Goal: Use online tool/utility: Utilize a website feature to perform a specific function

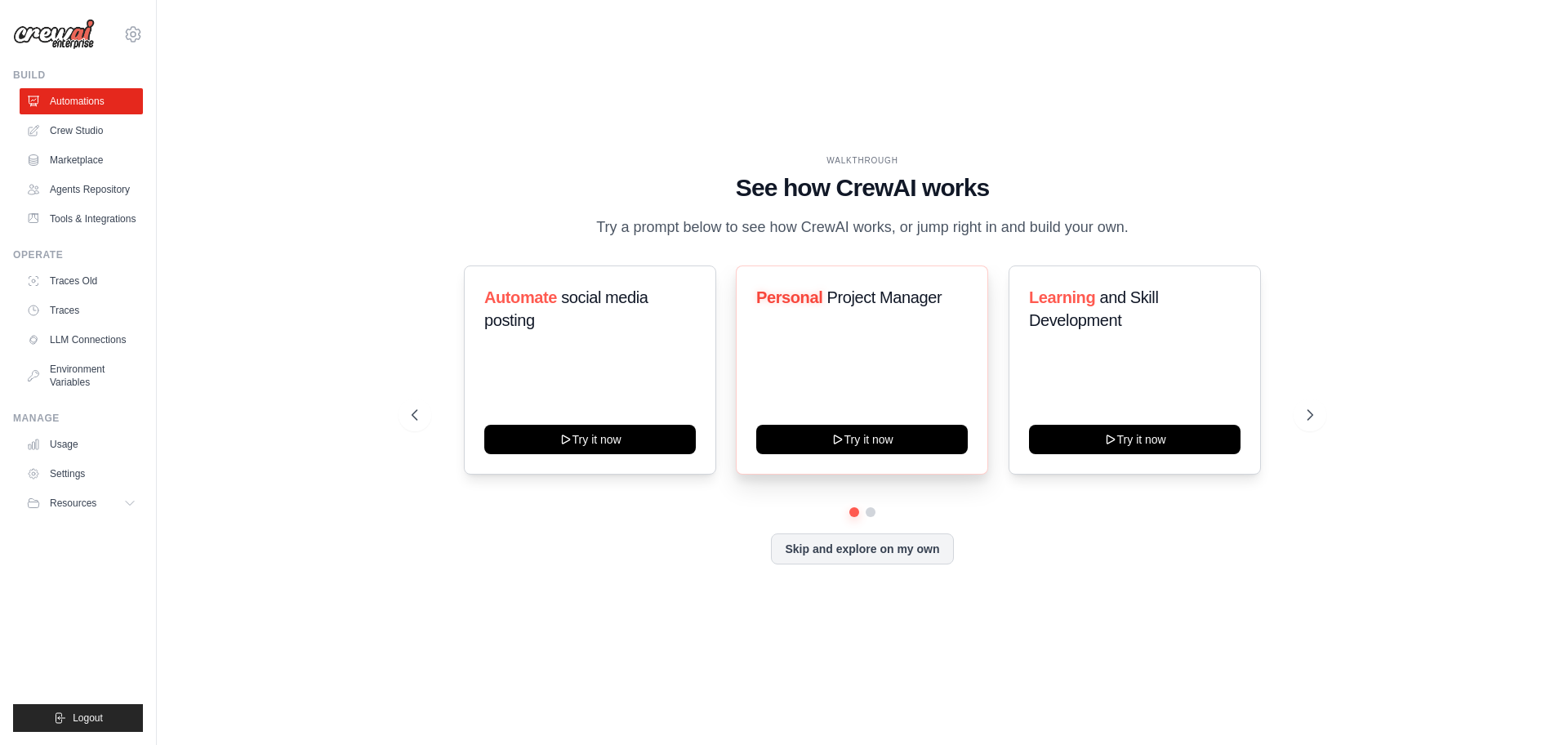
click at [833, 331] on div "Personal Project Manager Try it now" at bounding box center [862, 370] width 253 height 209
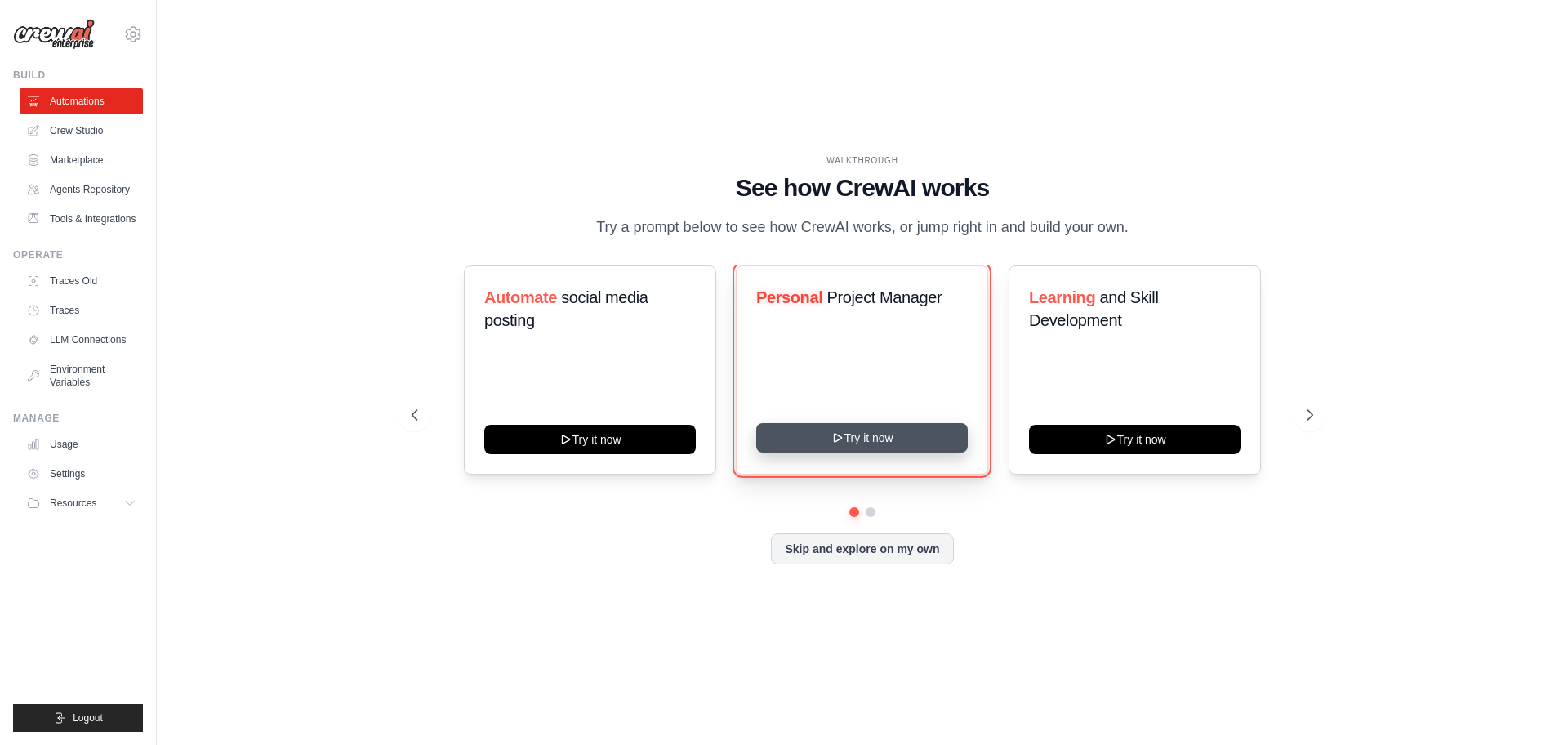
click at [829, 448] on button "Try it now" at bounding box center [862, 438] width 211 height 30
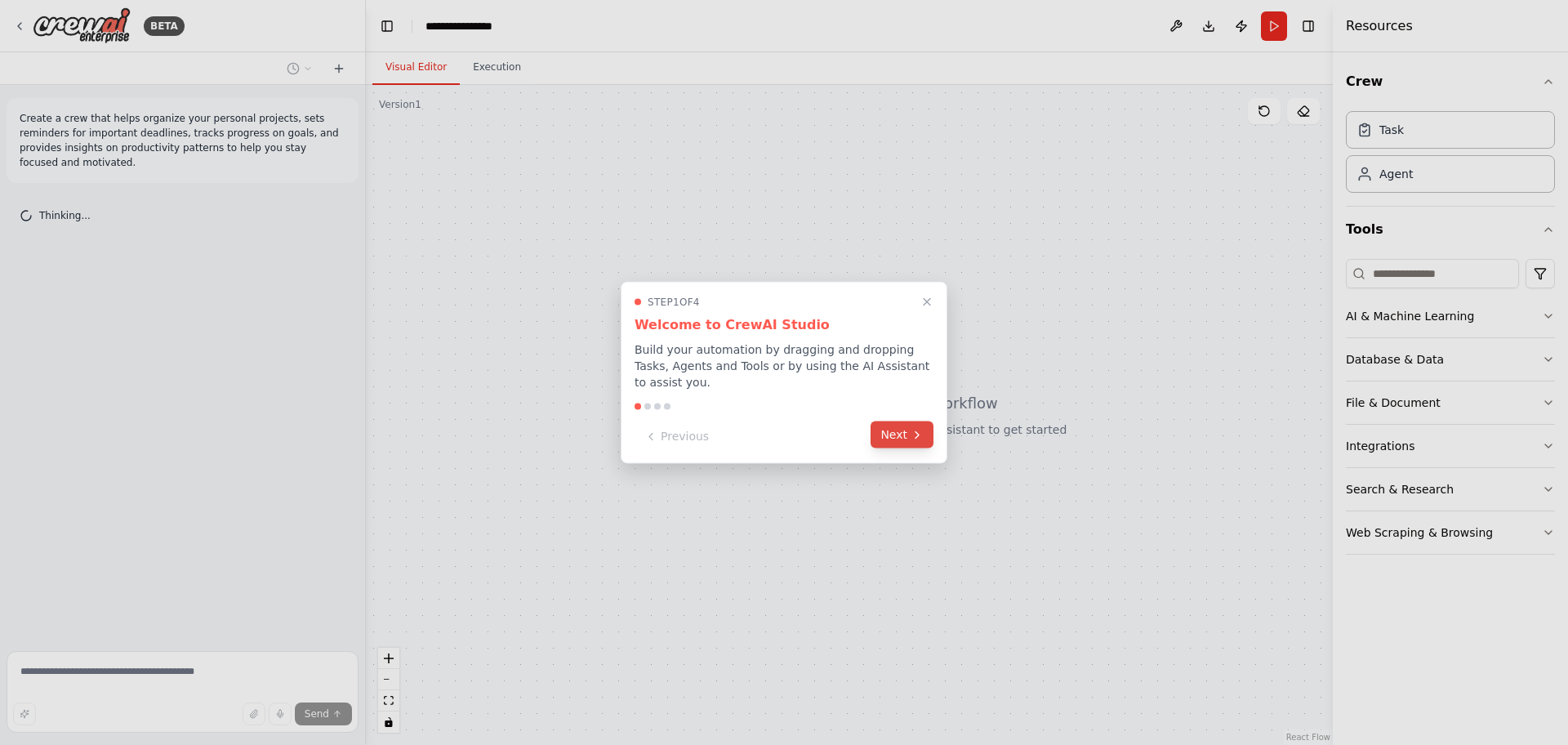
click at [902, 429] on button "Next" at bounding box center [903, 435] width 63 height 27
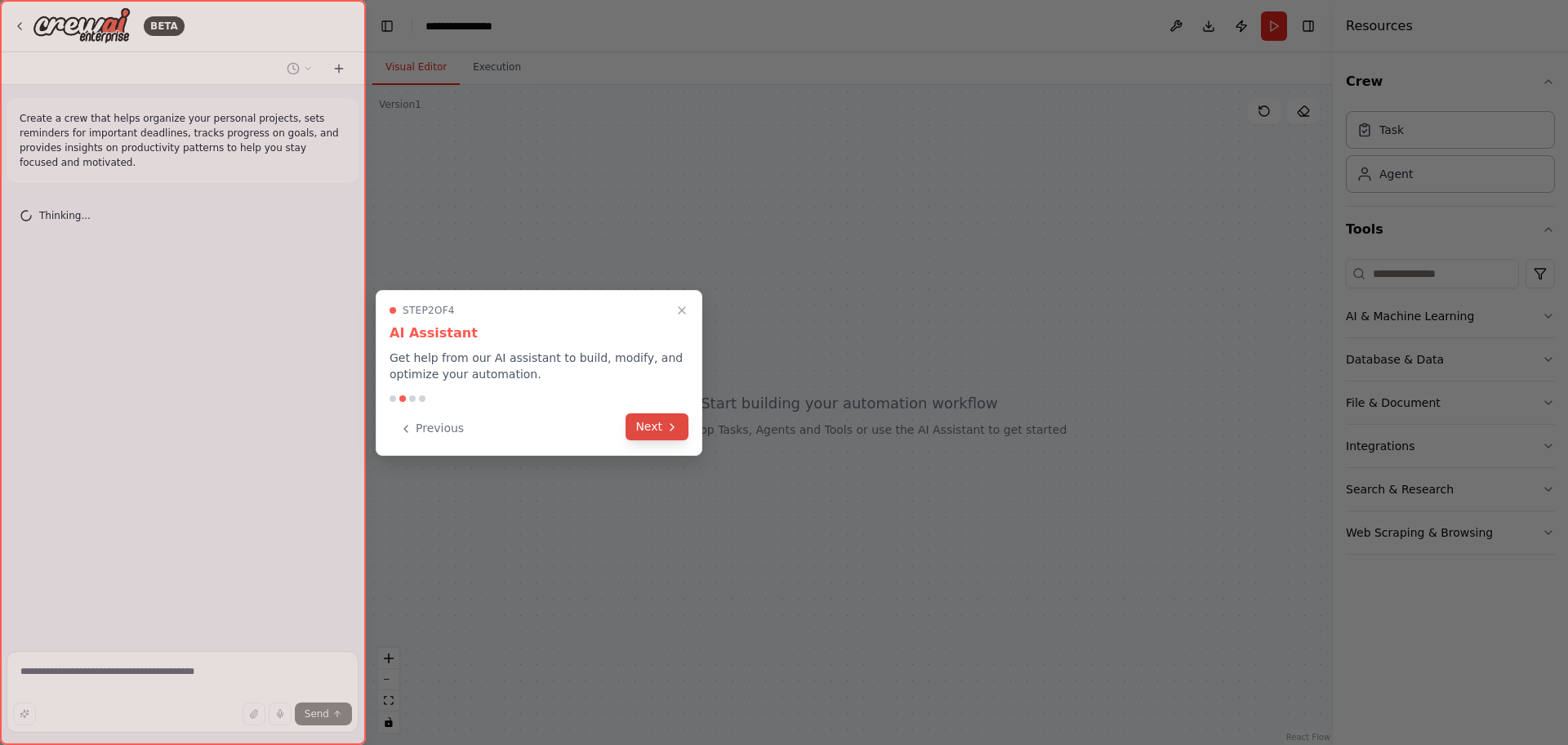
click at [670, 430] on icon at bounding box center [672, 427] width 13 height 13
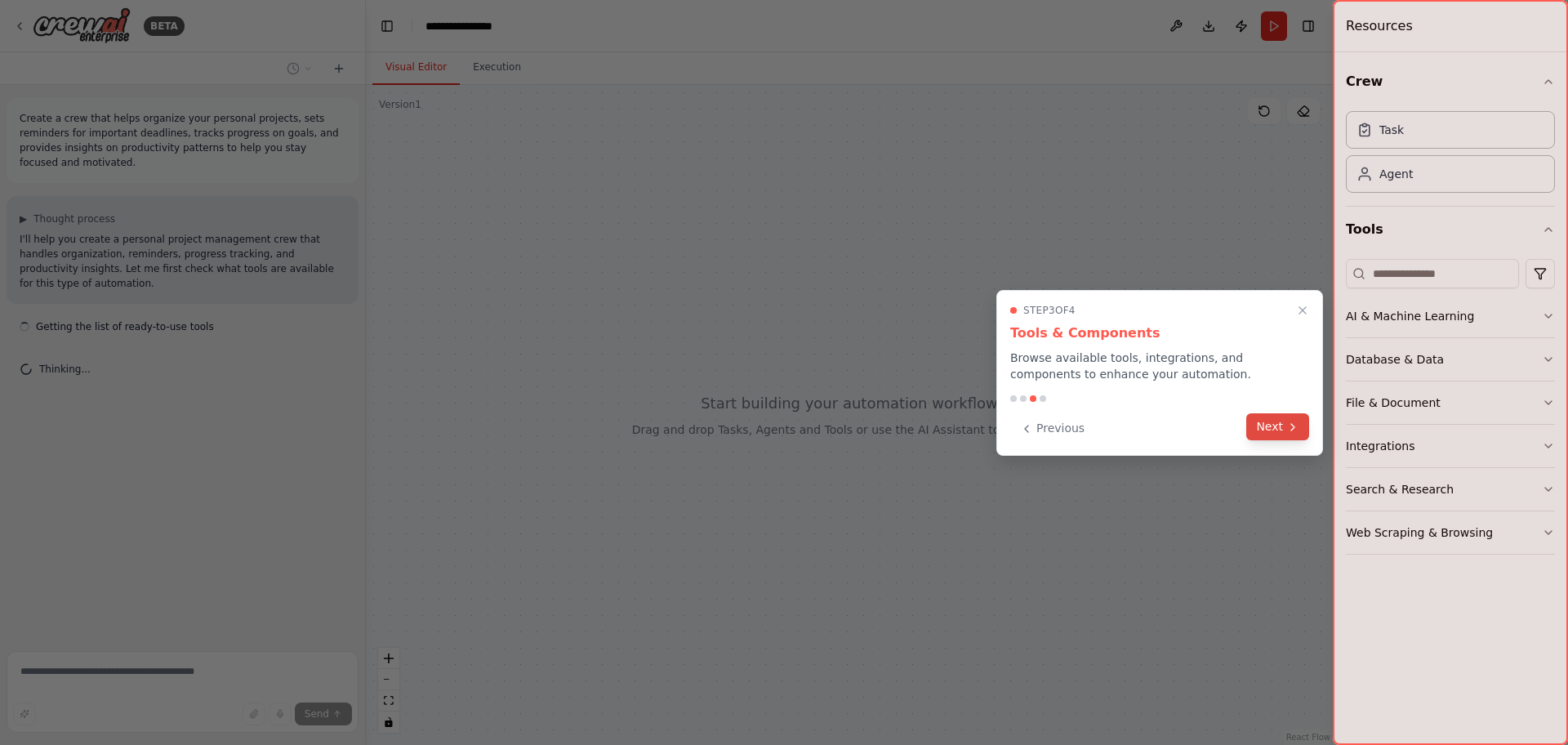
click at [1272, 418] on button "Next" at bounding box center [1278, 426] width 63 height 27
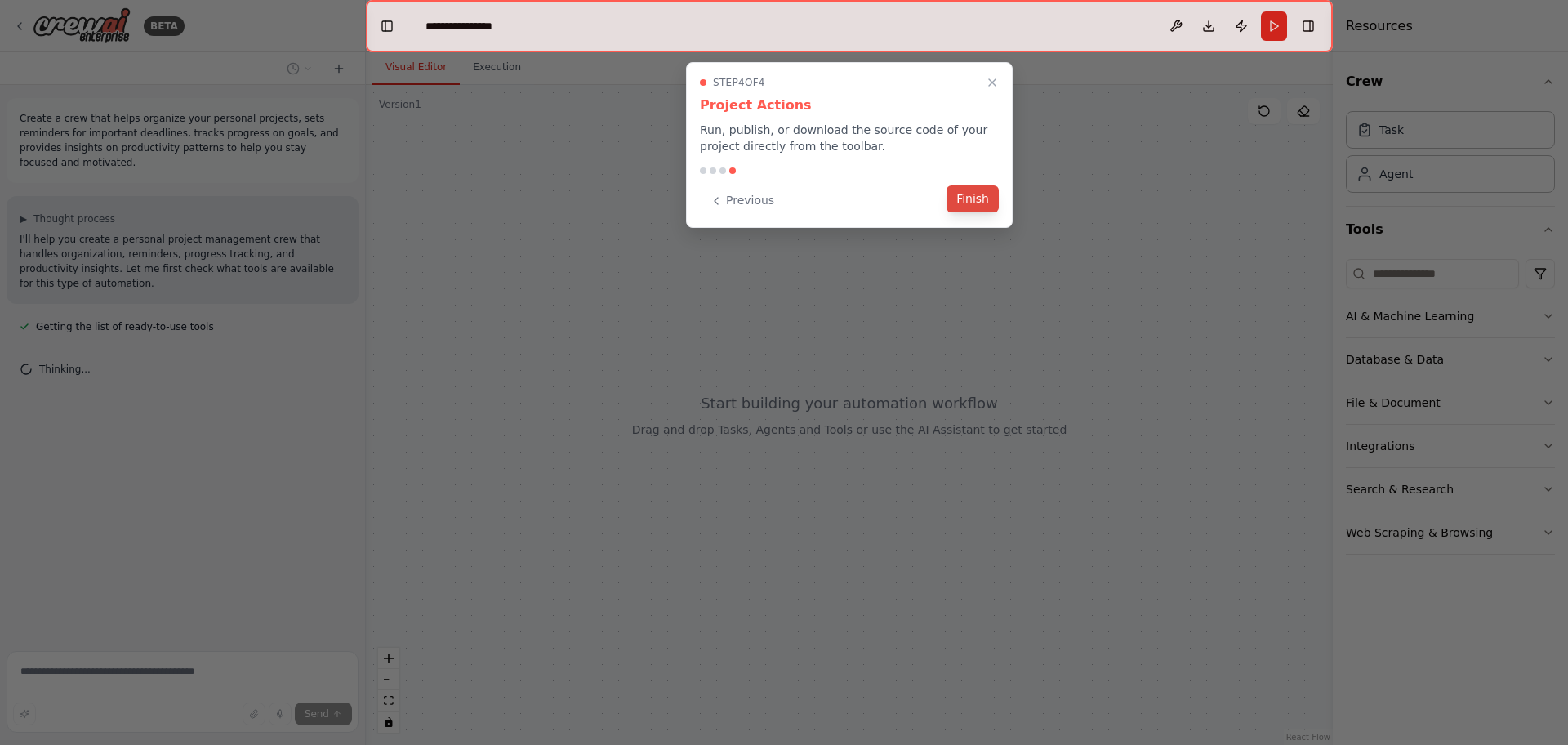
click at [968, 201] on button "Finish" at bounding box center [973, 199] width 52 height 27
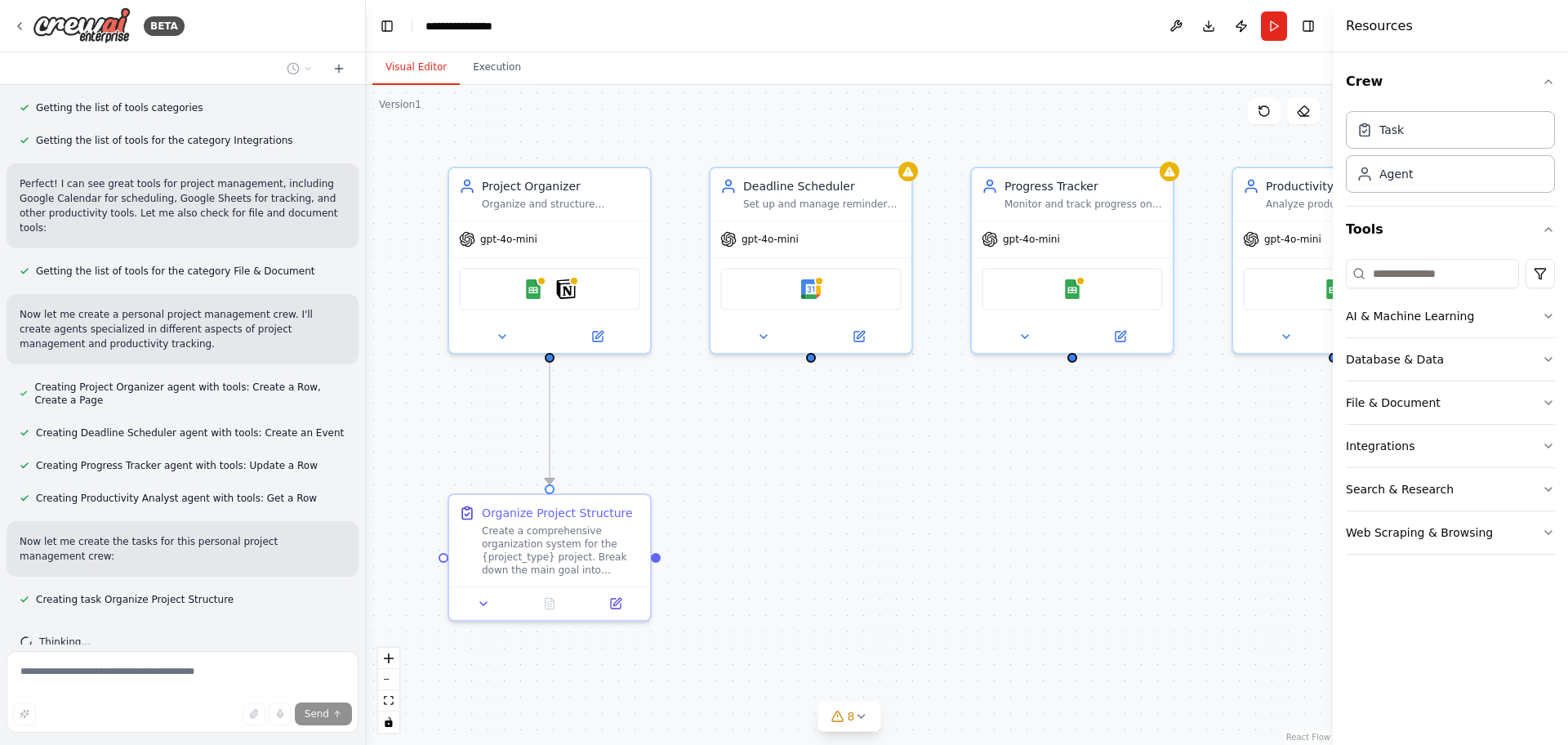
scroll to position [451, 0]
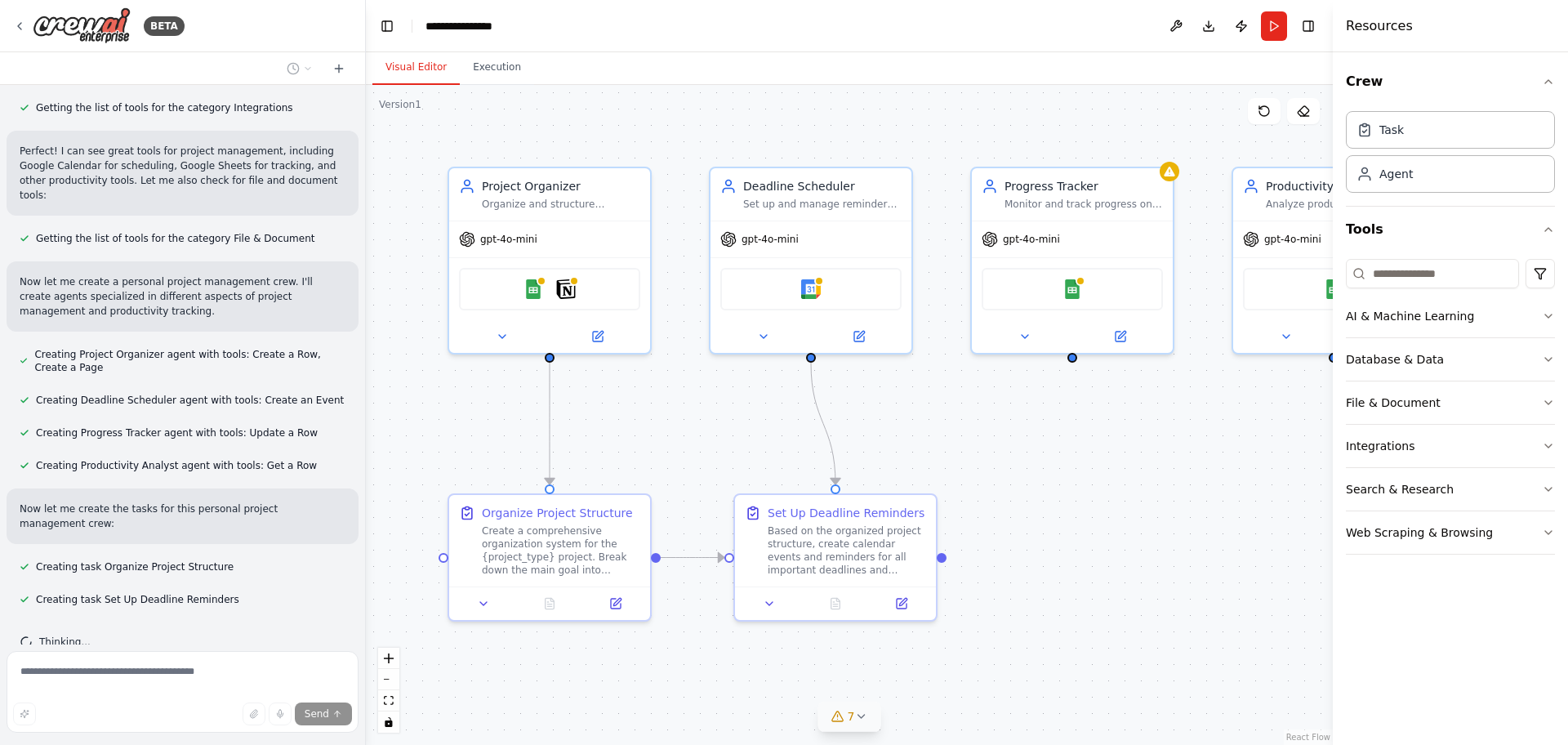
click at [860, 718] on icon at bounding box center [861, 716] width 13 height 13
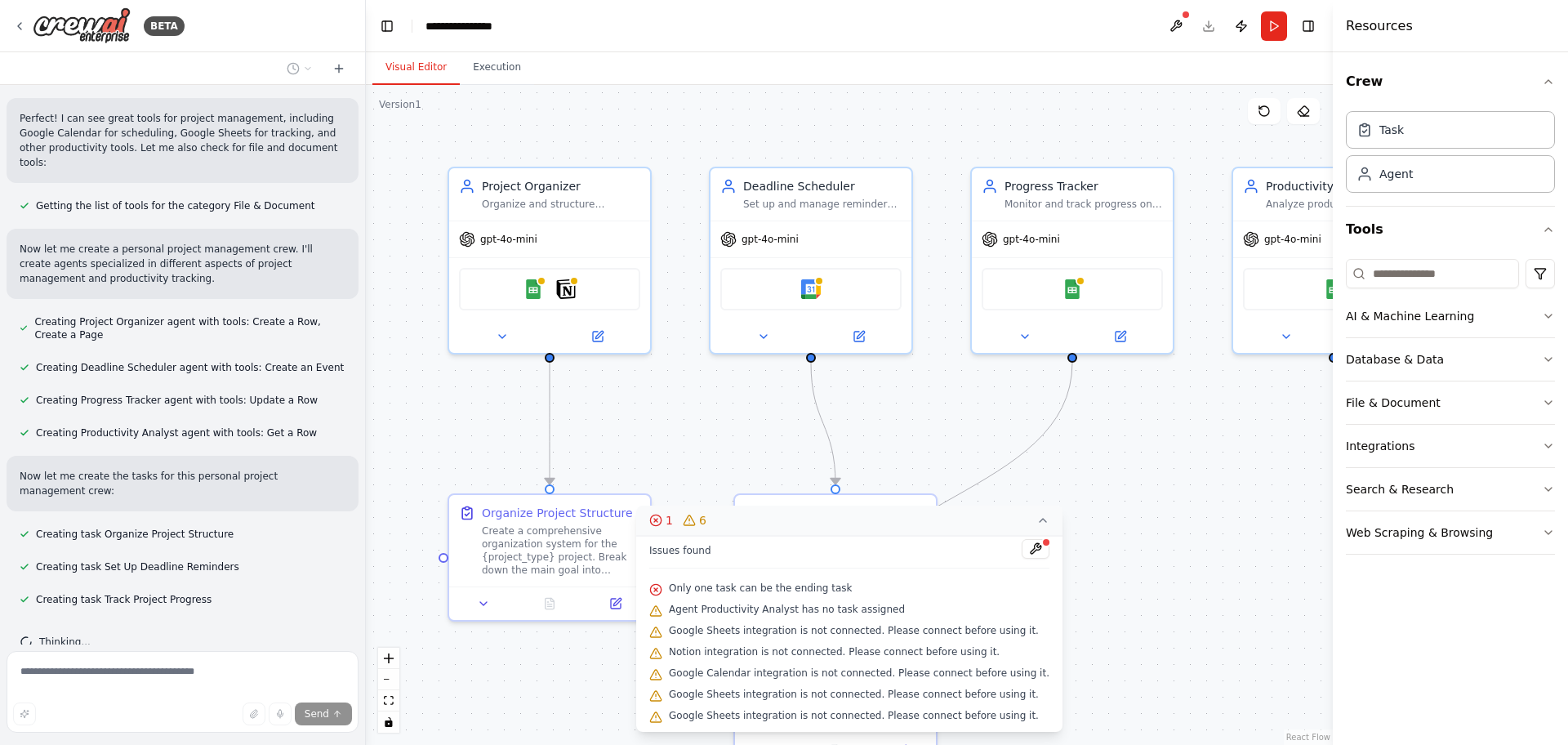
scroll to position [5, 0]
click at [1092, 589] on div ".deletable-edge-delete-btn { width: 20px; height: 20px; border: 0px solid #ffff…" at bounding box center [849, 414] width 967 height 660
click at [1037, 526] on icon at bounding box center [1044, 520] width 13 height 13
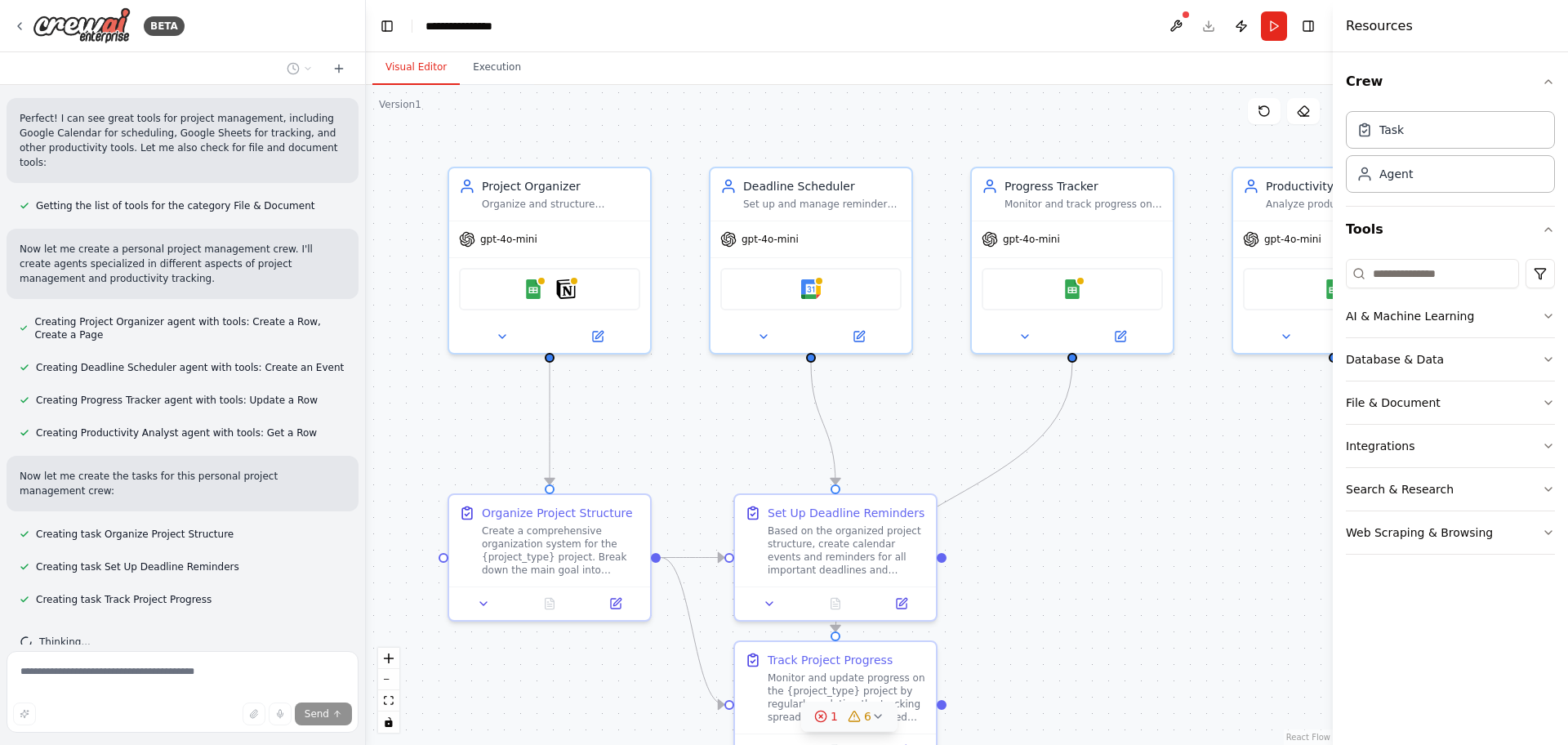
drag, startPoint x: 1230, startPoint y: 416, endPoint x: 1044, endPoint y: 483, distance: 197.7
drag, startPoint x: 1044, startPoint y: 483, endPoint x: 1112, endPoint y: 528, distance: 81.5
click at [1112, 528] on div ".deletable-edge-delete-btn { width: 20px; height: 20px; border: 0px solid #ffff…" at bounding box center [849, 414] width 967 height 660
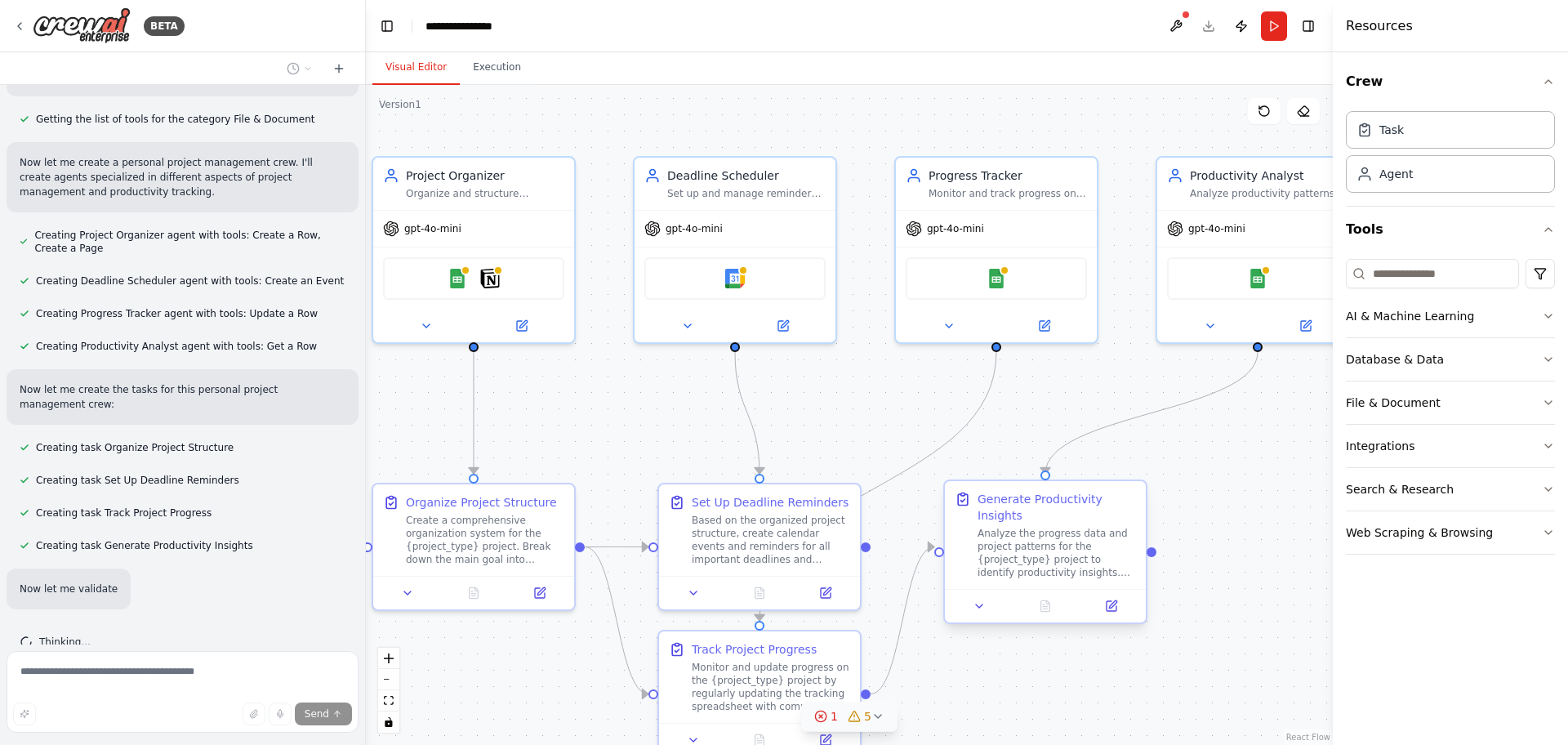
scroll to position [603, 0]
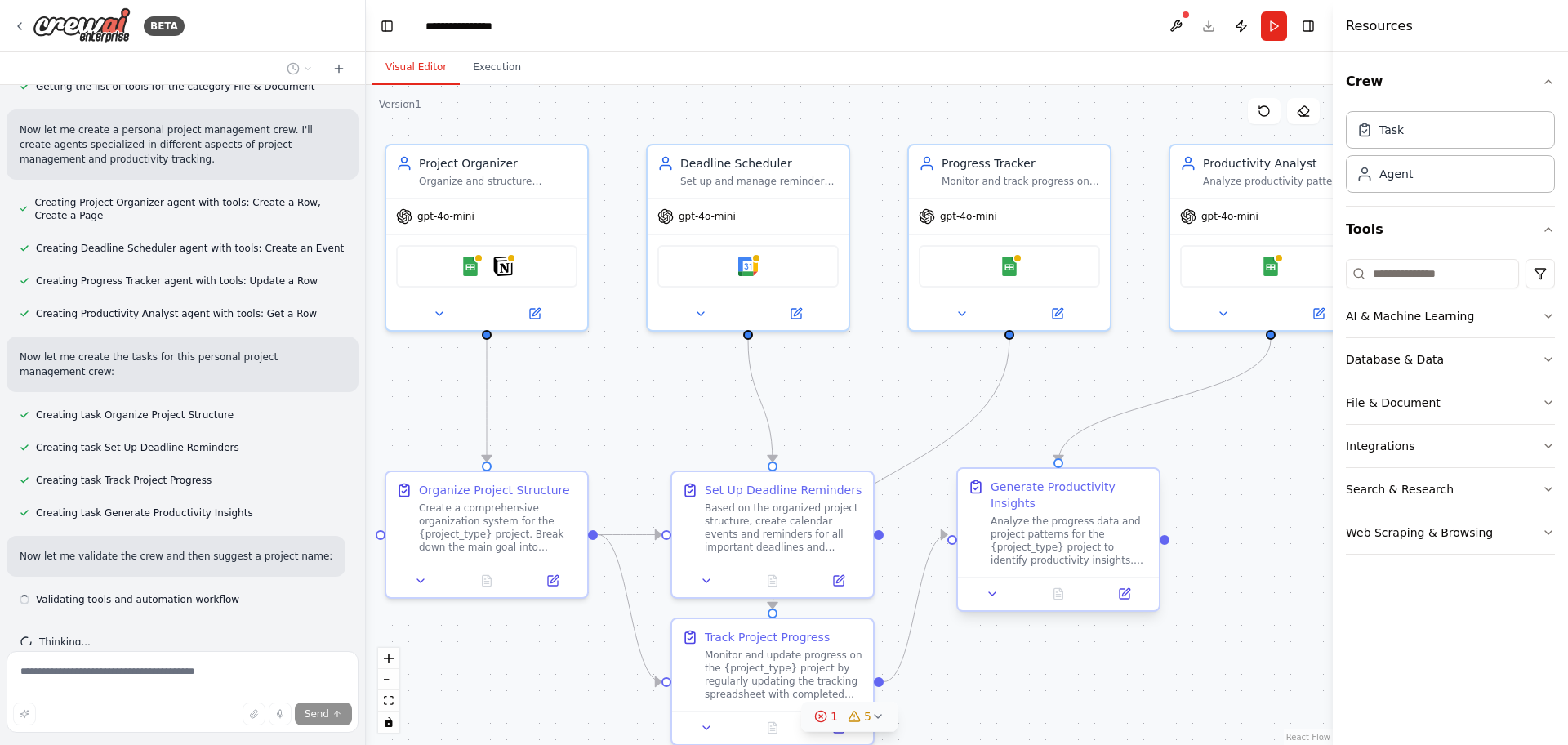
drag, startPoint x: 1098, startPoint y: 495, endPoint x: 1026, endPoint y: 465, distance: 78.0
click at [1031, 464] on div ".deletable-edge-delete-btn { width: 20px; height: 20px; border: 0px solid #ffff…" at bounding box center [849, 414] width 967 height 660
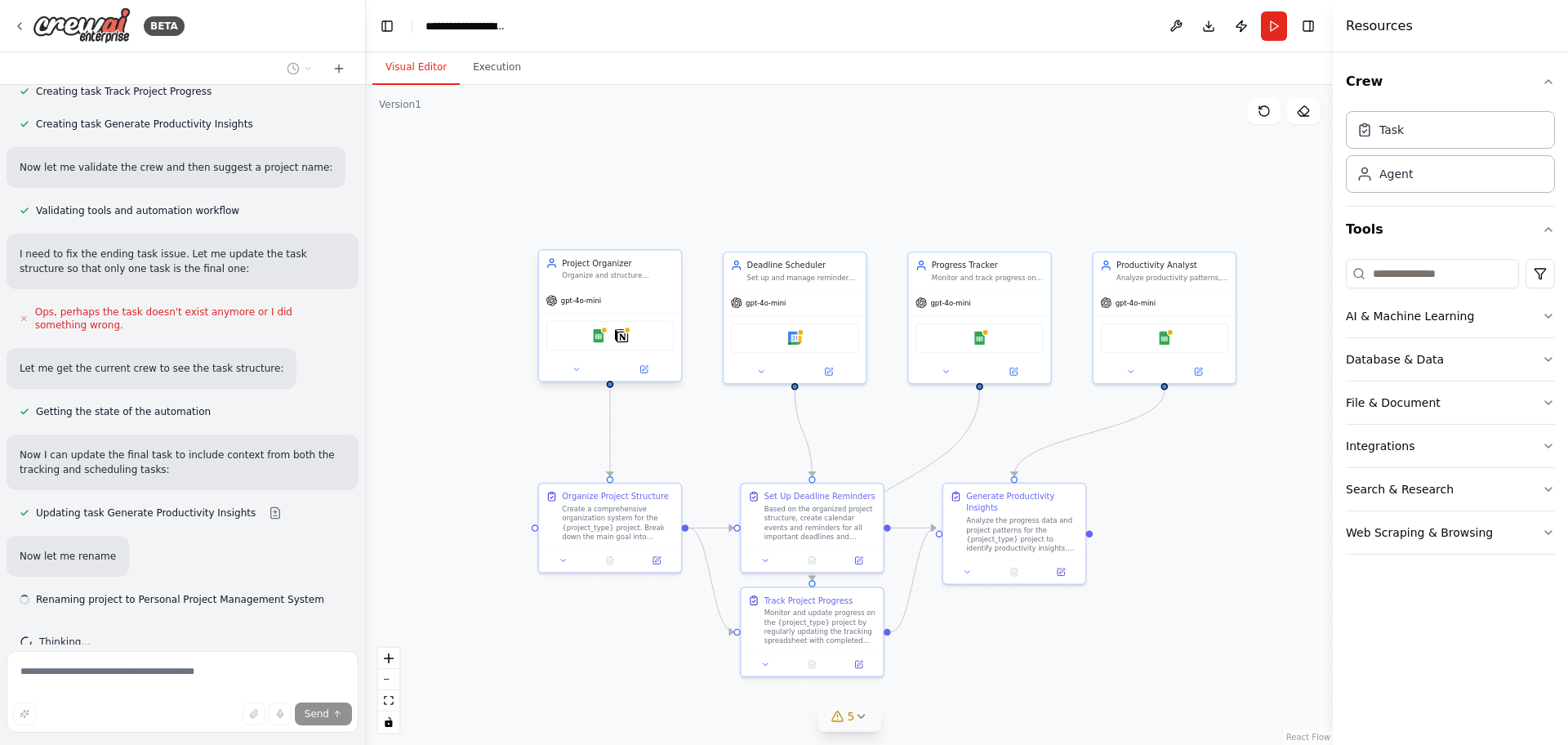
scroll to position [992, 0]
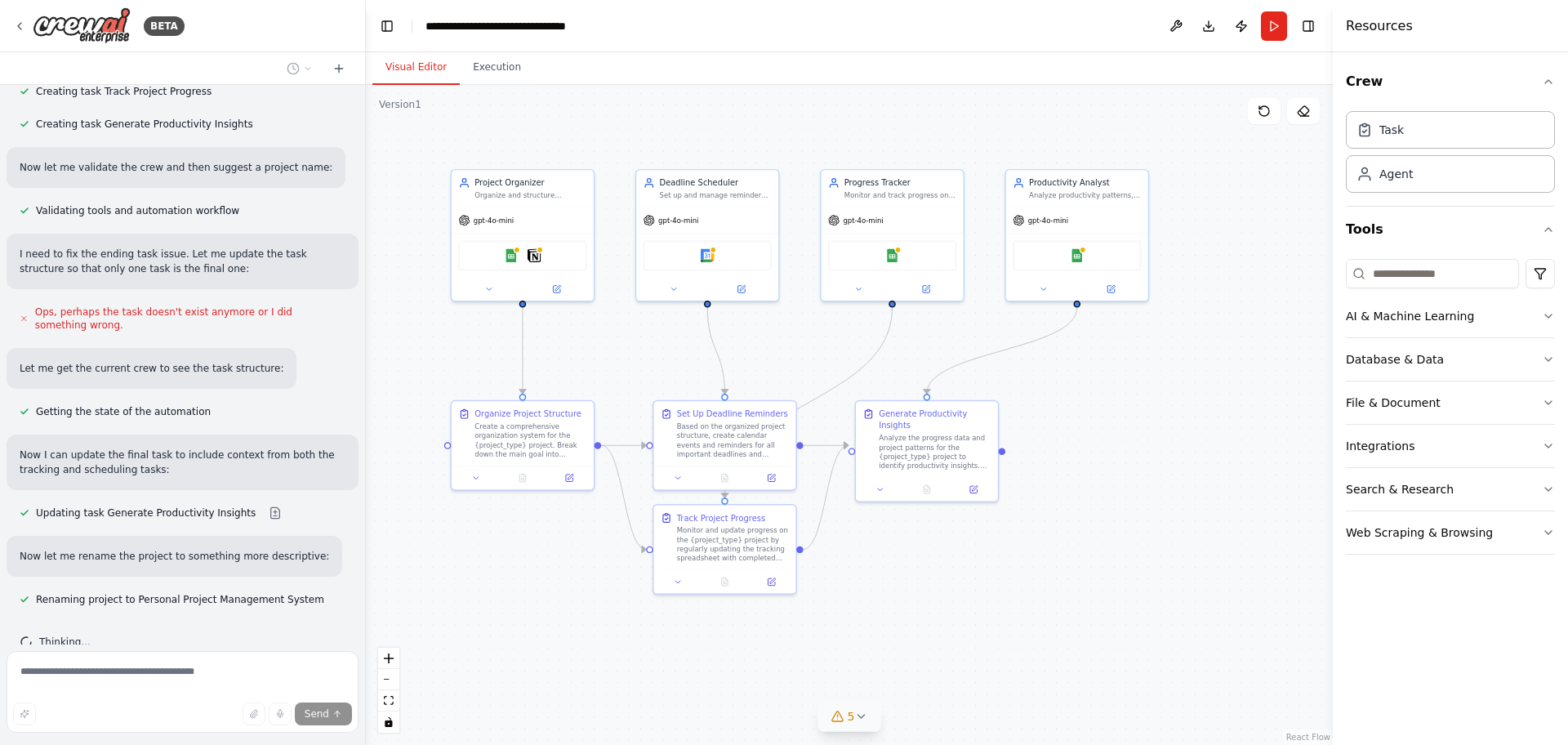
drag, startPoint x: 633, startPoint y: 196, endPoint x: 548, endPoint y: 113, distance: 118.8
click at [548, 113] on div ".deletable-edge-delete-btn { width: 20px; height: 20px; border: 0px solid #ffff…" at bounding box center [849, 414] width 967 height 660
click at [496, 65] on button "Execution" at bounding box center [496, 68] width 74 height 35
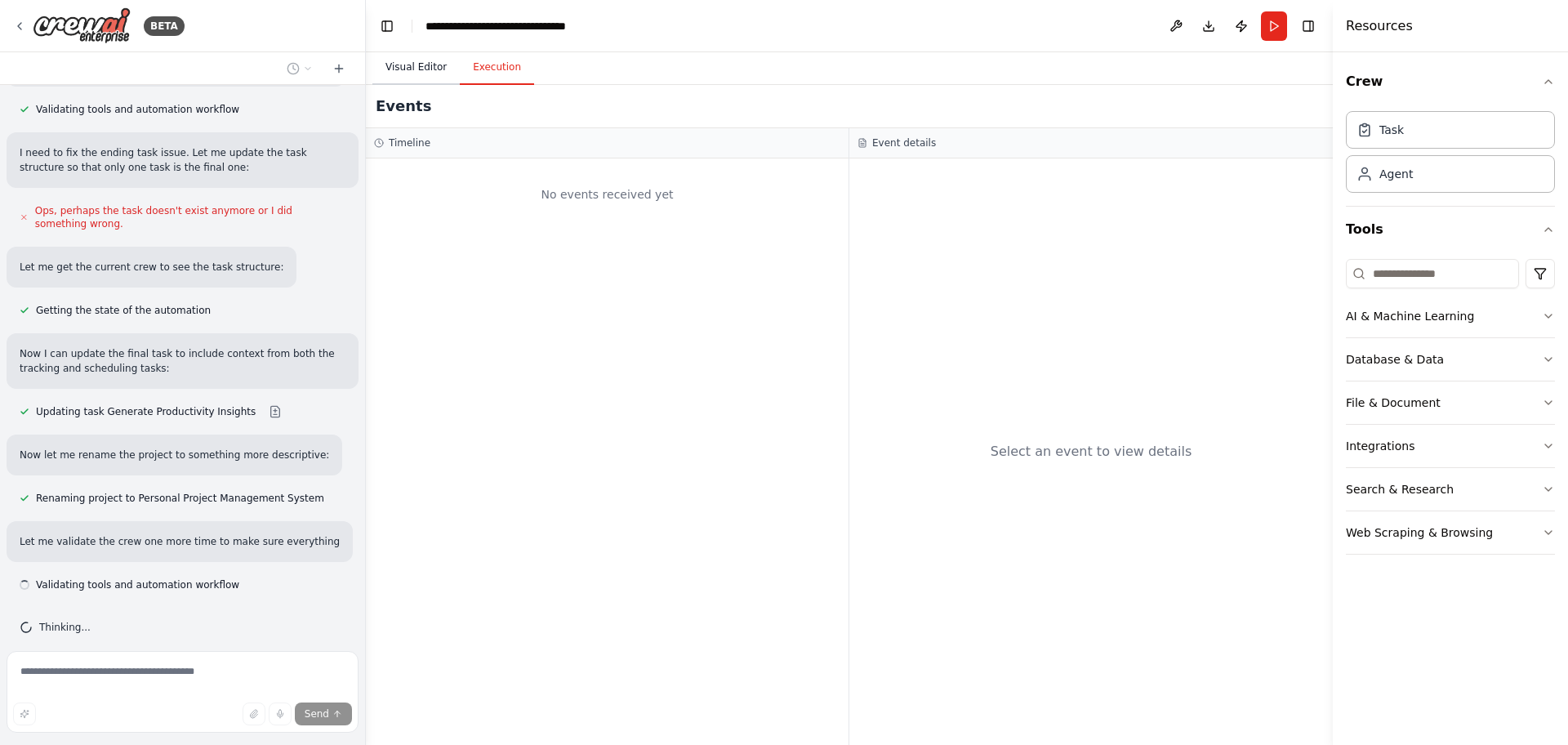
scroll to position [1093, 0]
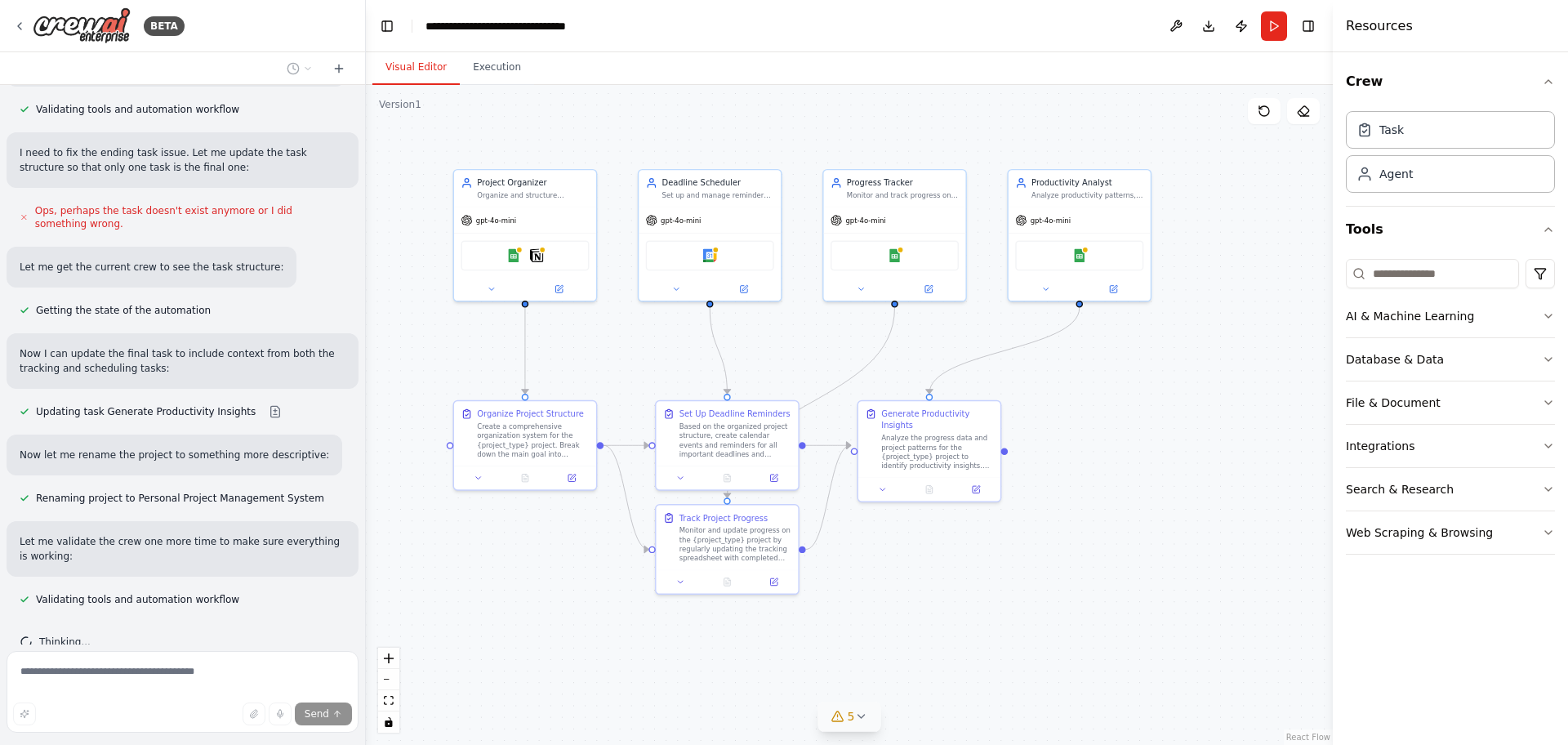
click at [432, 65] on button "Visual Editor" at bounding box center [416, 68] width 87 height 35
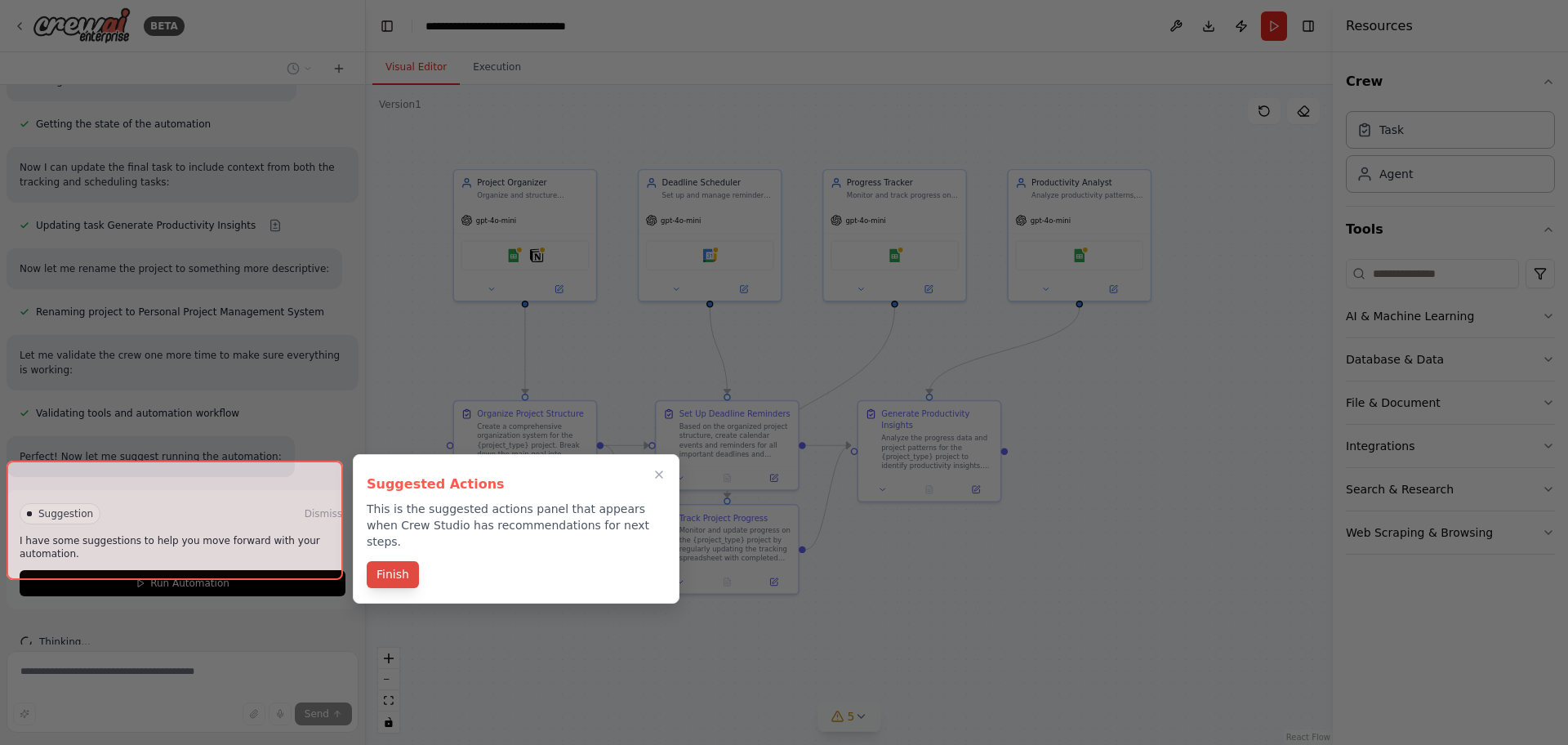
click at [393, 561] on button "Finish" at bounding box center [393, 574] width 52 height 27
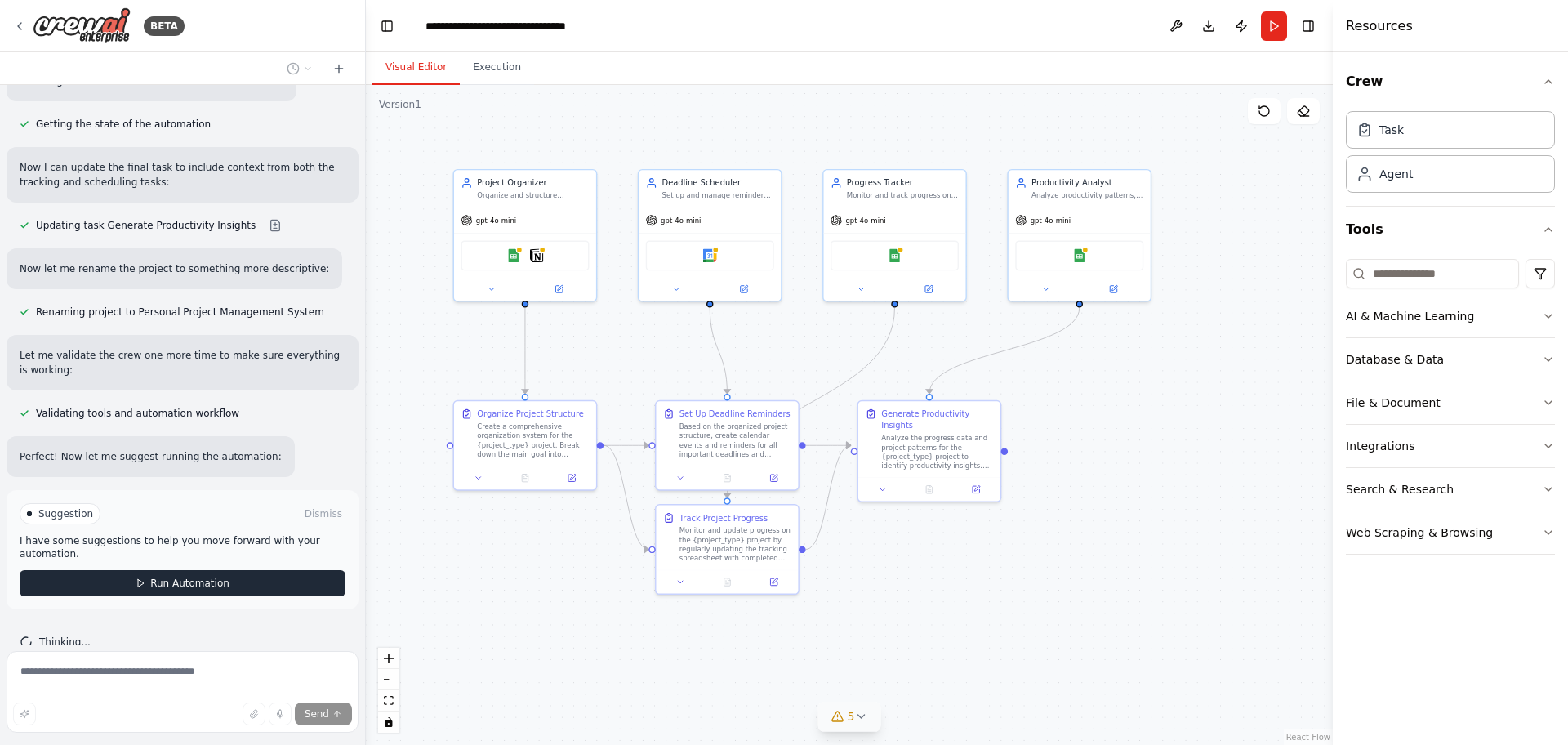
click at [96, 570] on button "Run Automation" at bounding box center [181, 583] width 326 height 26
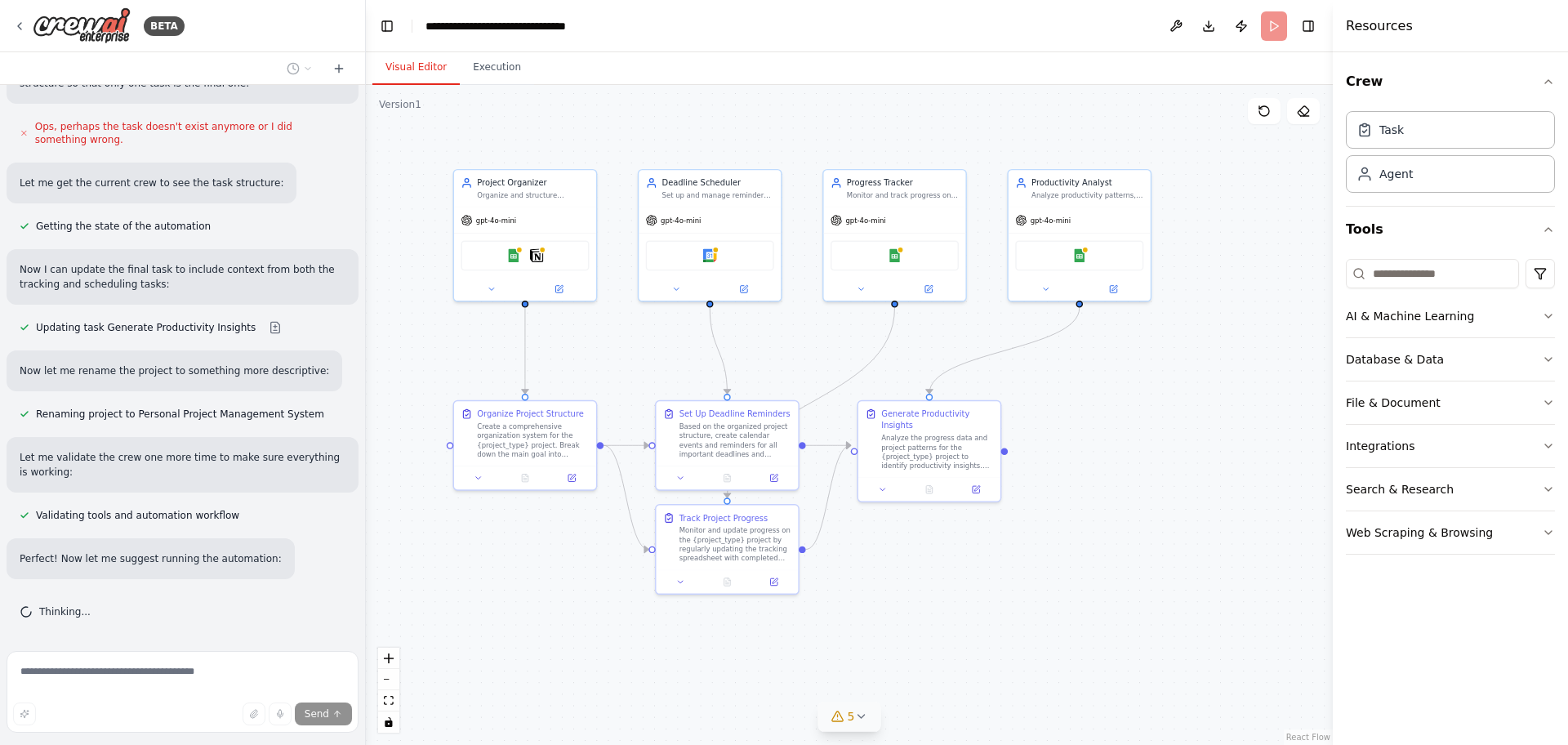
scroll to position [1146, 0]
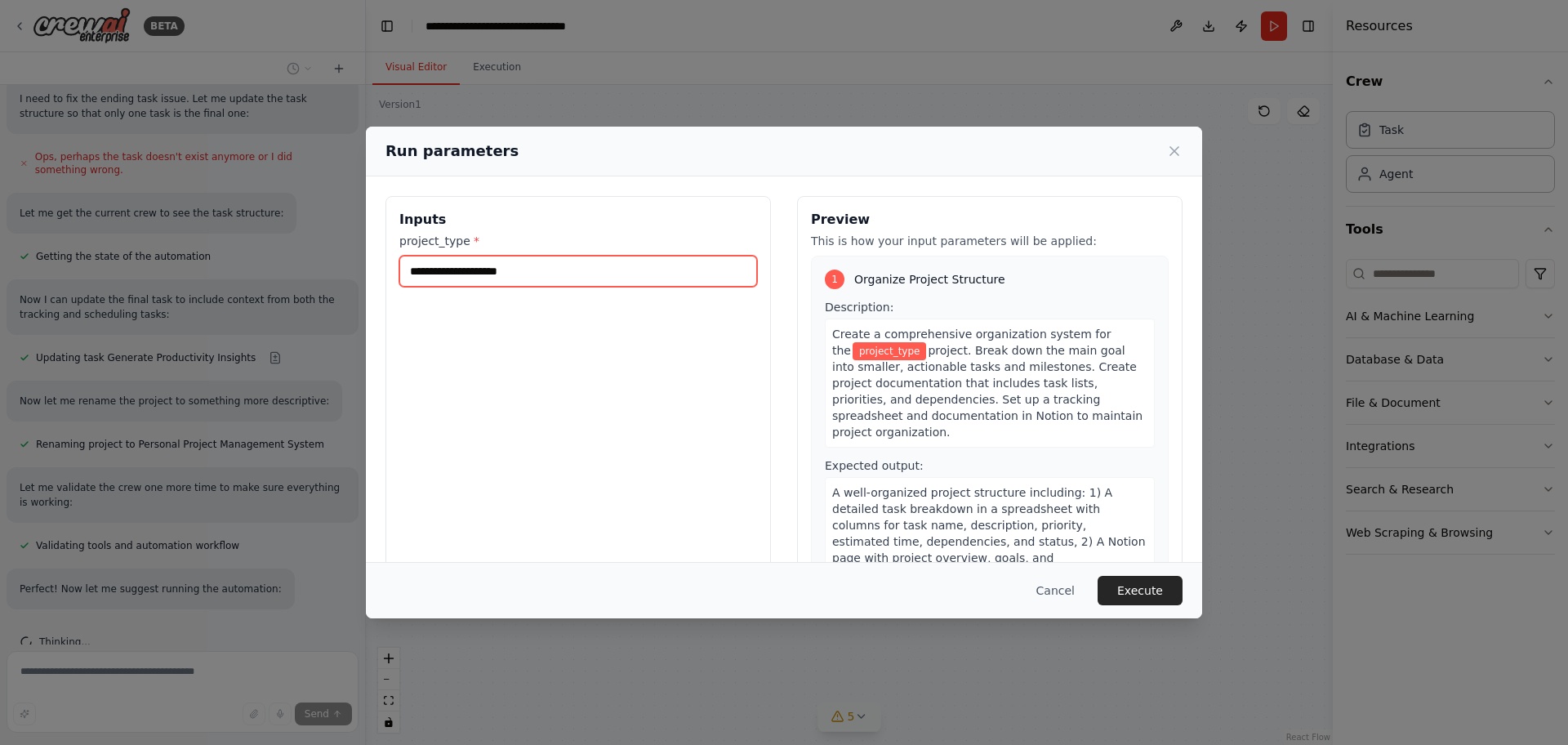
click at [500, 271] on input "project_type *" at bounding box center [578, 271] width 358 height 31
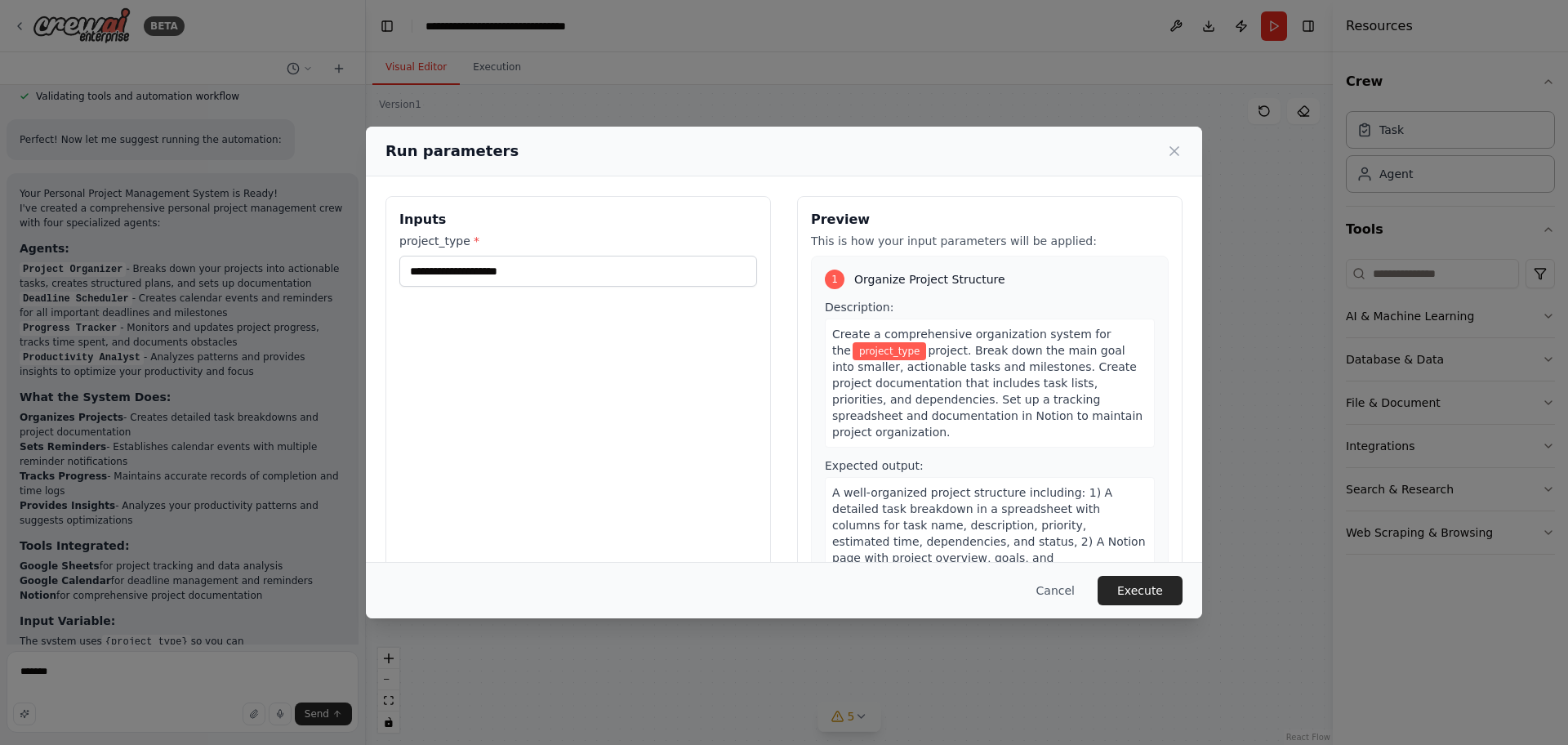
click at [1172, 148] on icon at bounding box center [1174, 151] width 16 height 16
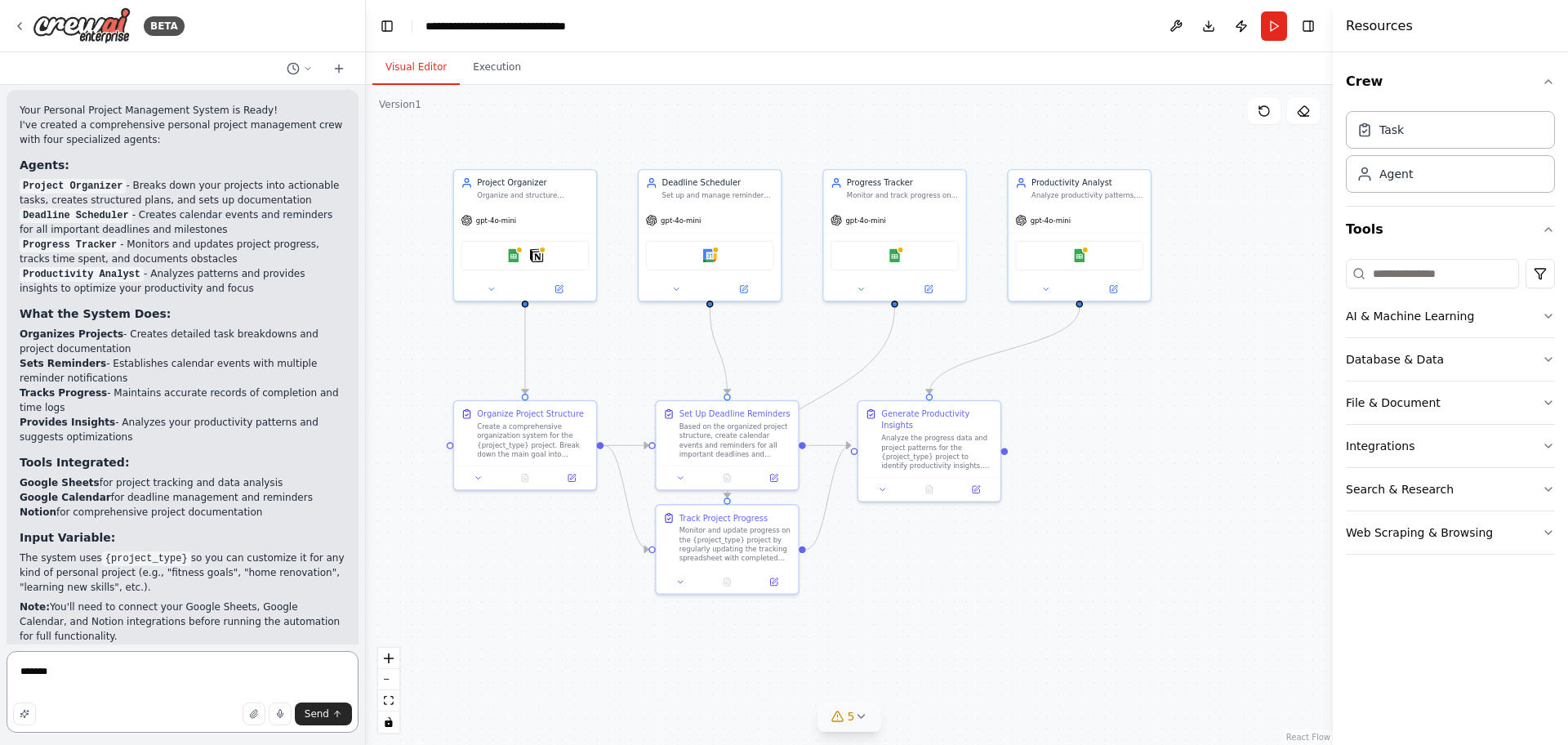
click at [84, 673] on textarea "******" at bounding box center [182, 691] width 352 height 82
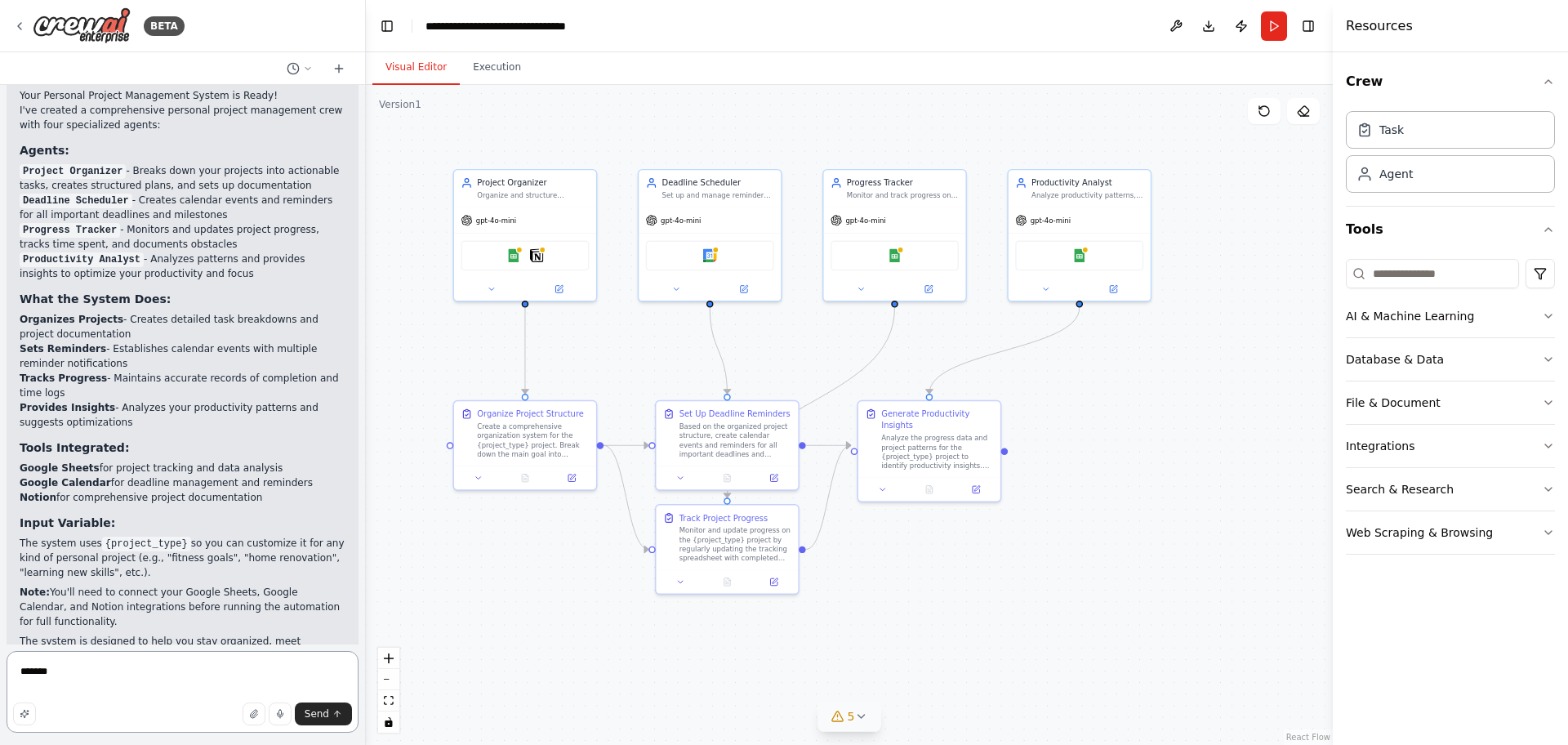
scroll to position [1709, 0]
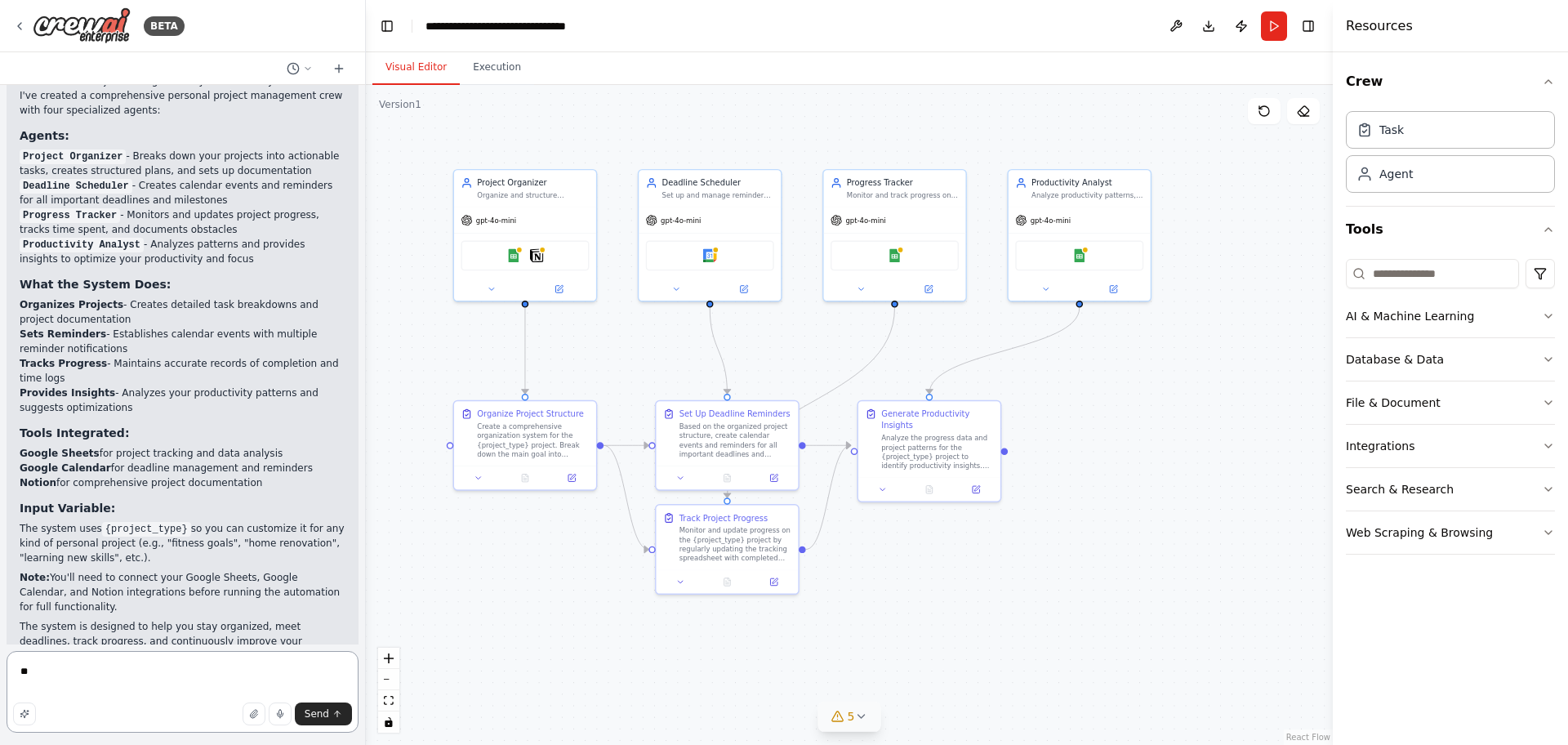
type textarea "*"
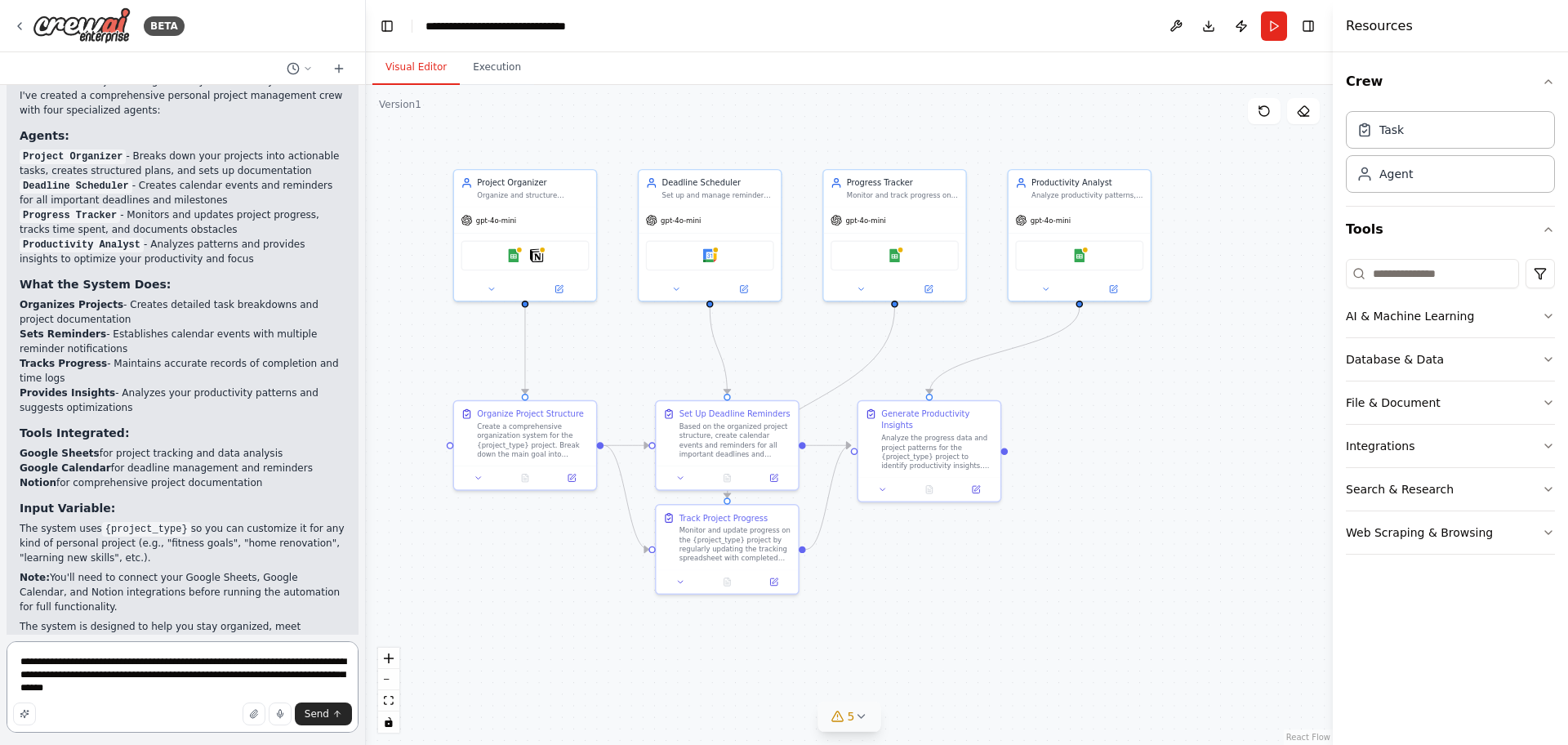
type textarea "**********"
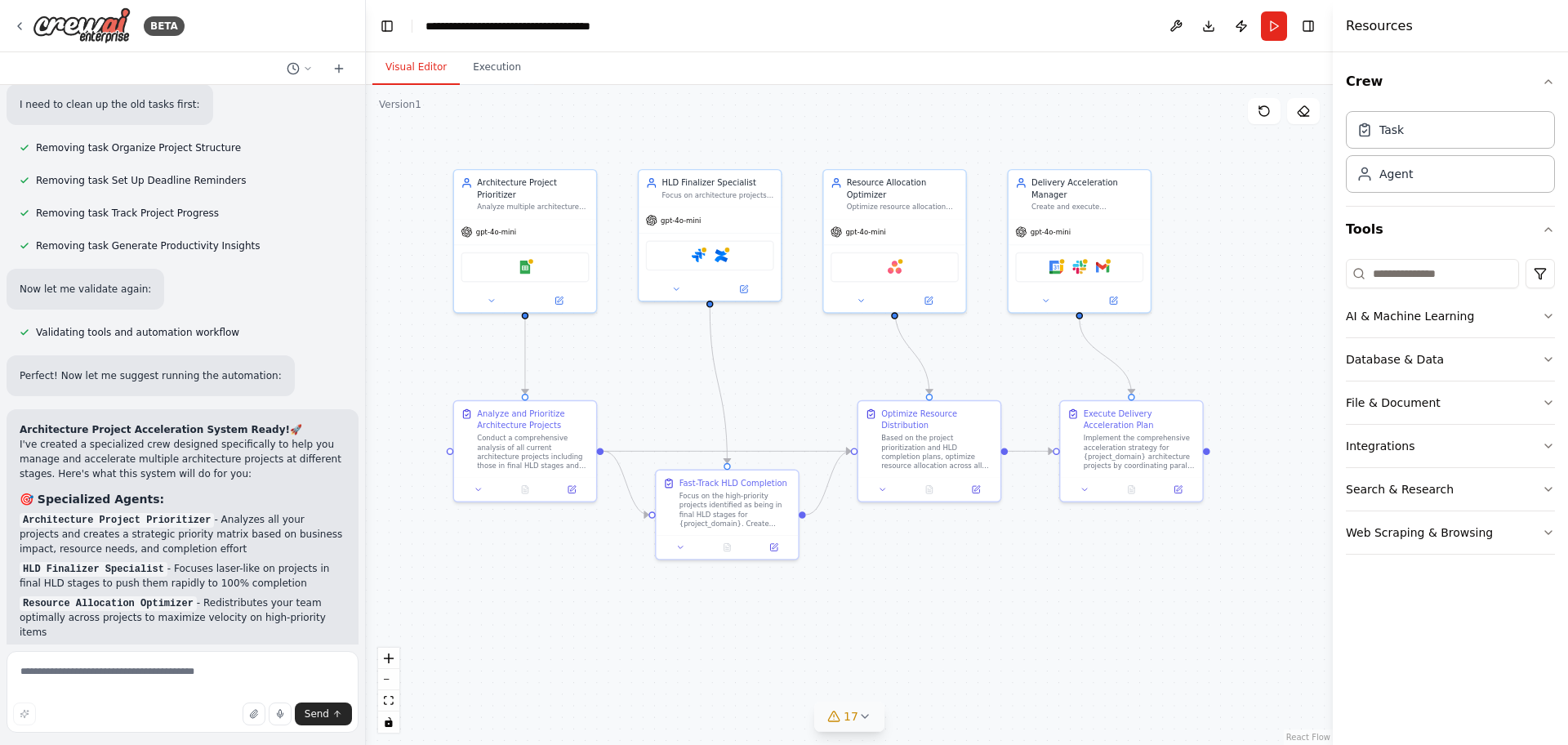
scroll to position [3899, 0]
